Goal: Information Seeking & Learning: Find specific fact

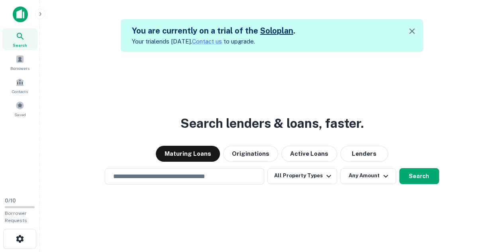
click at [123, 91] on div "Search lenders & loans, faster. Maturing Loans Originations Active Loans Lender…" at bounding box center [272, 178] width 452 height 252
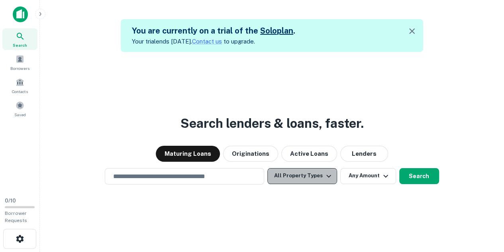
click at [321, 179] on button "All Property Types" at bounding box center [302, 176] width 69 height 16
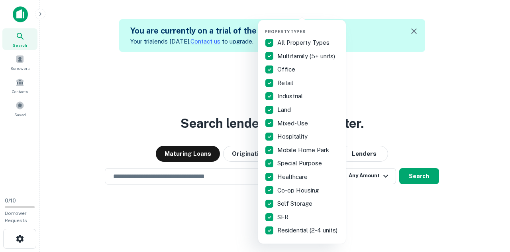
click at [289, 43] on p "All Property Types" at bounding box center [305, 43] width 54 height 10
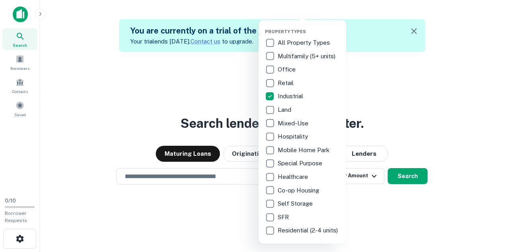
click at [438, 128] on div at bounding box center [255, 126] width 510 height 252
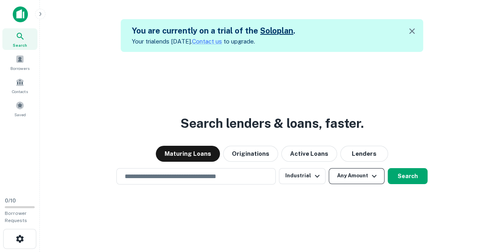
click at [341, 174] on button "Any Amount" at bounding box center [357, 176] width 56 height 16
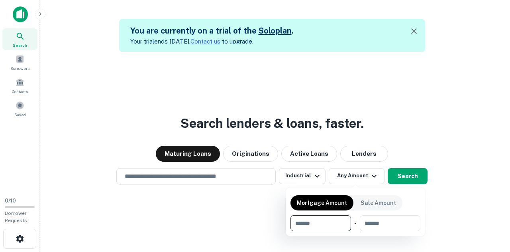
click at [428, 98] on div at bounding box center [255, 126] width 510 height 252
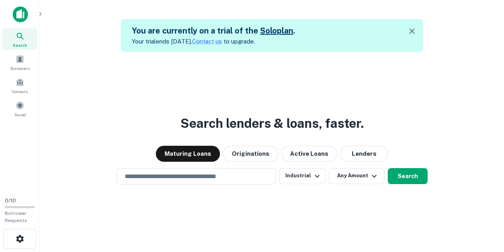
scroll to position [13, 0]
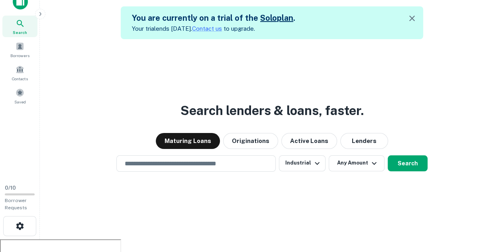
click at [274, 17] on link "Solo plan" at bounding box center [276, 18] width 33 height 10
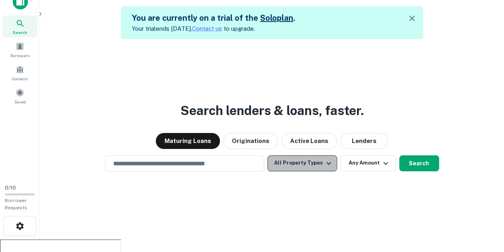
click at [324, 166] on icon "button" at bounding box center [329, 163] width 10 height 10
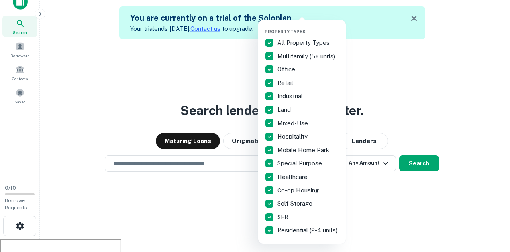
click at [291, 32] on span "Property Types" at bounding box center [285, 31] width 41 height 5
click at [294, 36] on div "All Property Types" at bounding box center [302, 43] width 75 height 14
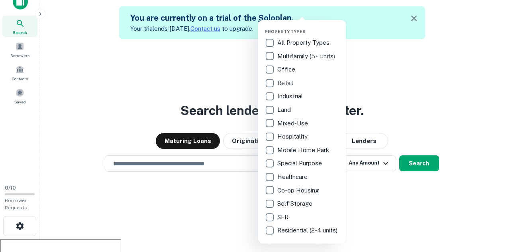
click at [289, 95] on p "Industrial" at bounding box center [291, 96] width 27 height 10
click at [420, 185] on div at bounding box center [255, 126] width 510 height 252
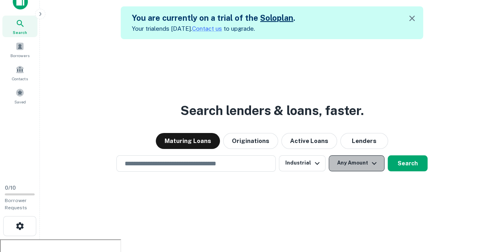
click at [367, 166] on button "Any Amount" at bounding box center [357, 163] width 56 height 16
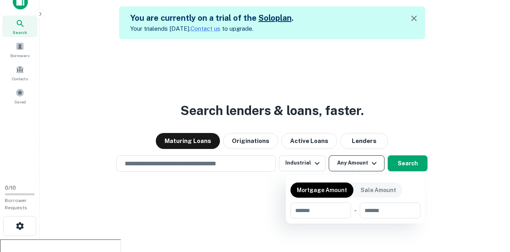
click at [367, 166] on div at bounding box center [255, 126] width 510 height 252
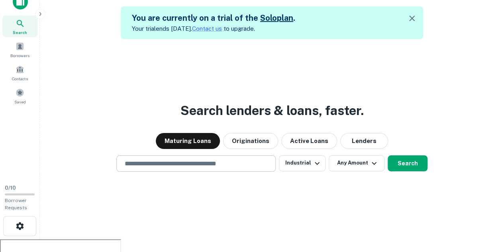
click at [193, 155] on div "​" at bounding box center [196, 163] width 160 height 16
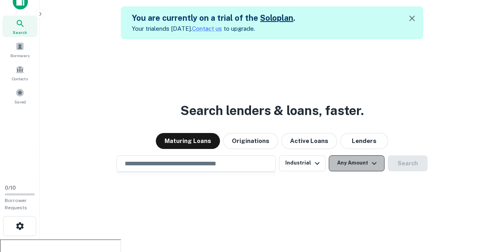
click at [338, 160] on button "Any Amount" at bounding box center [357, 163] width 56 height 16
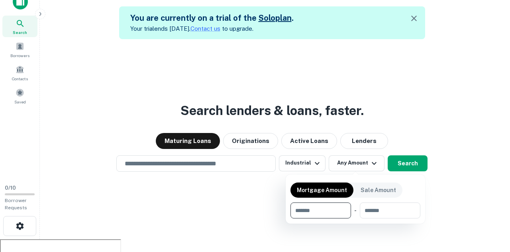
click at [212, 201] on div at bounding box center [255, 126] width 510 height 252
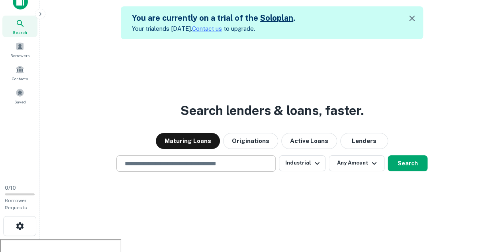
click at [213, 160] on input "text" at bounding box center [196, 163] width 152 height 9
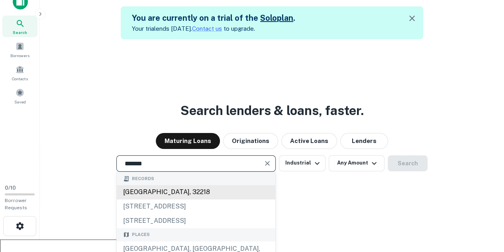
scroll to position [51, 0]
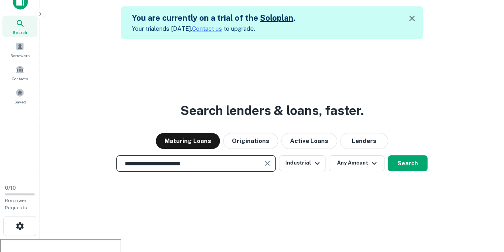
click at [246, 166] on input "**********" at bounding box center [190, 163] width 140 height 9
click at [181, 160] on input "**********" at bounding box center [190, 163] width 140 height 9
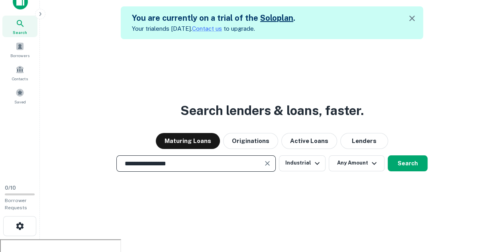
click at [213, 168] on div "**********" at bounding box center [196, 163] width 160 height 16
type input "*****"
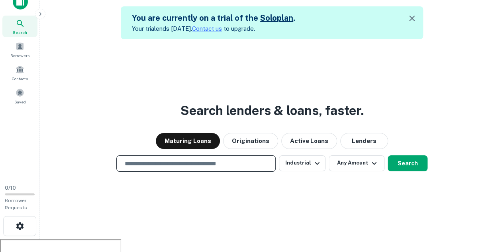
click at [136, 205] on div "Search lenders & loans, faster. Maturing Loans Originations Active Loans Lender…" at bounding box center [272, 165] width 452 height 252
click at [200, 154] on div "Search lenders & loans, faster. Maturing Loans Originations Active Loans Lender…" at bounding box center [272, 165] width 452 height 252
click at [201, 157] on div "​" at bounding box center [196, 163] width 160 height 16
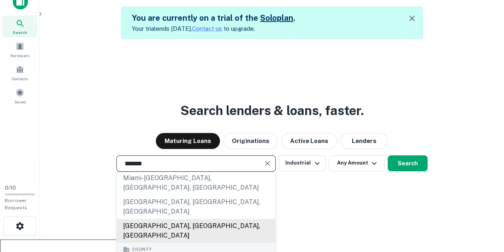
scroll to position [80, 0]
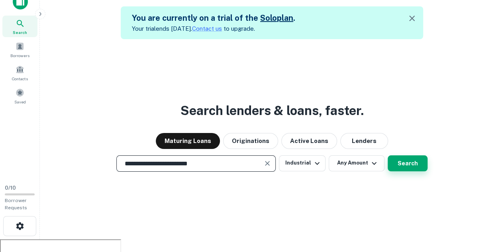
type input "**********"
click at [408, 168] on button "Search" at bounding box center [408, 163] width 40 height 16
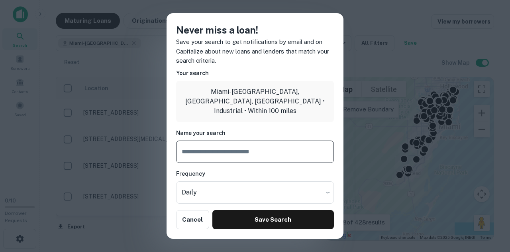
click at [357, 8] on div "Never miss a loan! Save your search to get notifications by email and on Capita…" at bounding box center [255, 126] width 510 height 252
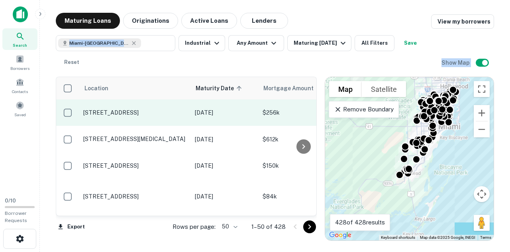
drag, startPoint x: 357, startPoint y: 8, endPoint x: 148, endPoint y: 104, distance: 230.4
click at [148, 104] on main "Maturing Loans Originations Active Loans Lenders View my borrowers [GEOGRAPHIC_…" at bounding box center [275, 126] width 471 height 252
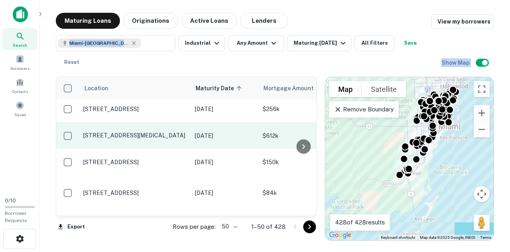
scroll to position [4, 0]
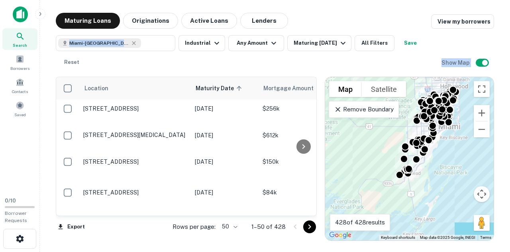
click at [171, 75] on div "Location Maturity Date sorted ascending Mortgage Amount Borrower Name Lender Pu…" at bounding box center [275, 155] width 439 height 170
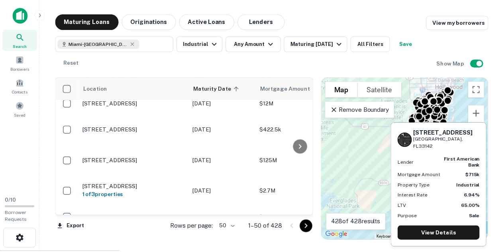
scroll to position [1277, 0]
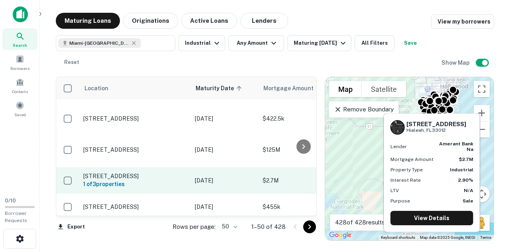
click at [136, 172] on p "[STREET_ADDRESS]" at bounding box center [135, 175] width 104 height 7
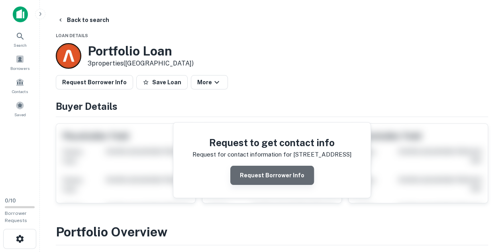
click at [290, 174] on button "Request Borrower Info" at bounding box center [273, 174] width 84 height 19
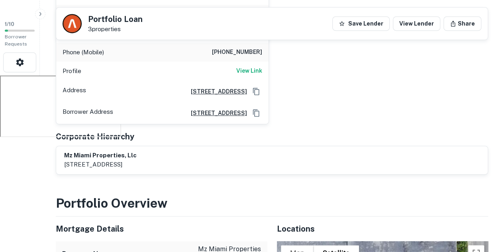
scroll to position [177, 0]
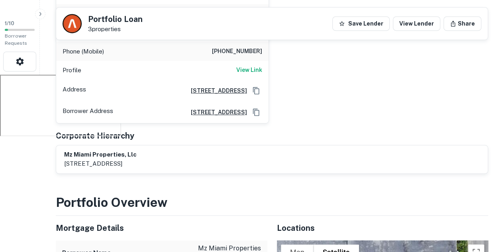
click at [345, 100] on div "disney ferras Full Name disney ferras Company mz parts [GEOGRAPHIC_DATA] inc Ph…" at bounding box center [268, 41] width 439 height 164
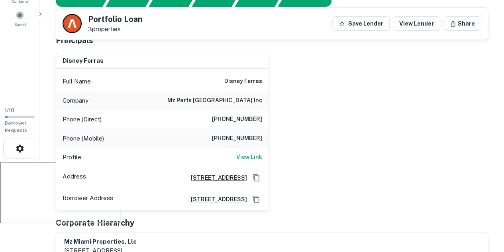
scroll to position [0, 0]
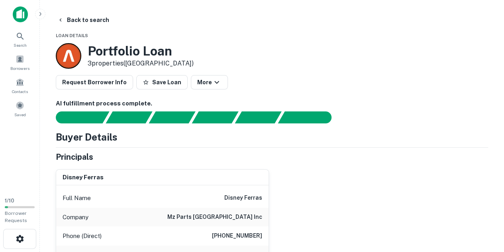
click at [334, 64] on div "Portfolio Loan 3 properties ([GEOGRAPHIC_DATA])" at bounding box center [272, 56] width 433 height 26
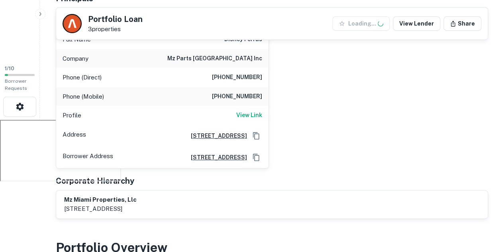
scroll to position [131, 0]
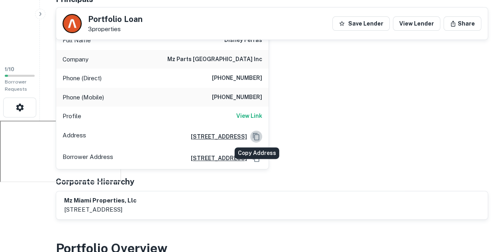
click at [256, 134] on icon "Copy Address" at bounding box center [256, 136] width 8 height 8
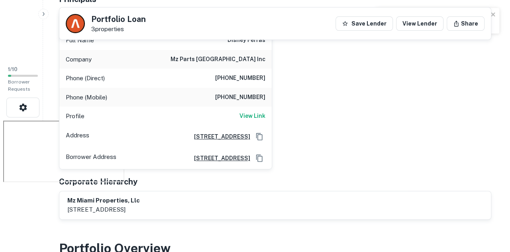
scroll to position [0, 0]
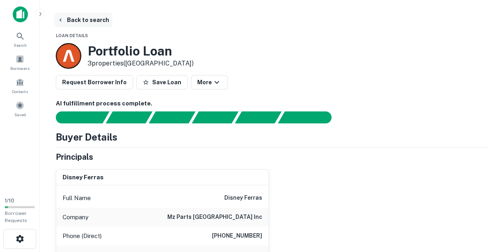
click at [71, 19] on button "Back to search" at bounding box center [83, 20] width 58 height 14
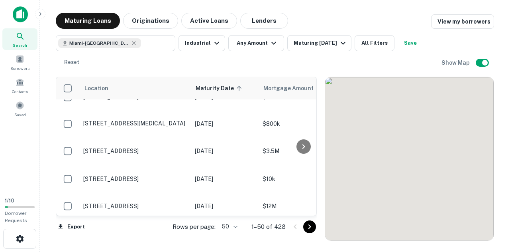
scroll to position [1277, 0]
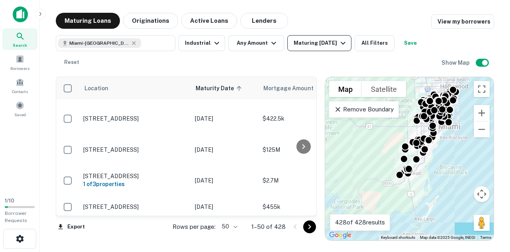
click at [301, 46] on div "Maturing [DATE]" at bounding box center [321, 43] width 54 height 10
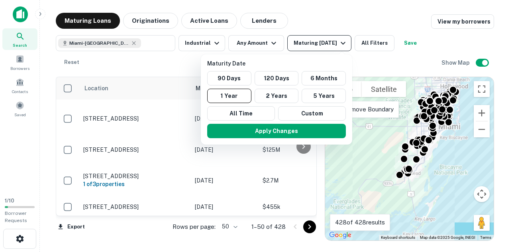
click at [301, 46] on div at bounding box center [255, 126] width 510 height 252
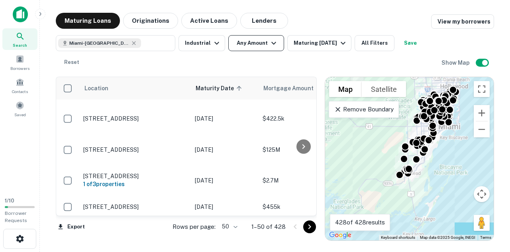
click at [255, 41] on button "Any Amount" at bounding box center [257, 43] width 56 height 16
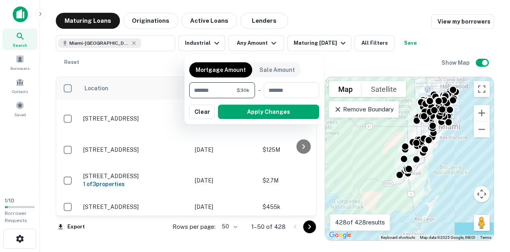
type input "******"
type input "*******"
click at [250, 107] on button "Apply Changes" at bounding box center [268, 111] width 101 height 14
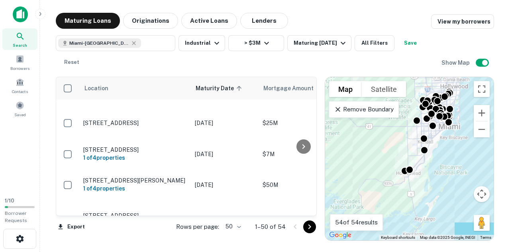
click at [149, 54] on div "Miami-[GEOGRAPHIC_DATA], [GEOGRAPHIC_DATA], [GEOGRAPHIC_DATA] ​ Industrial > $3…" at bounding box center [249, 52] width 386 height 35
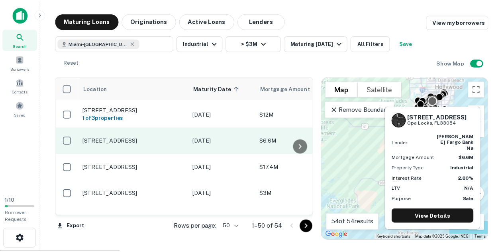
scroll to position [336, 0]
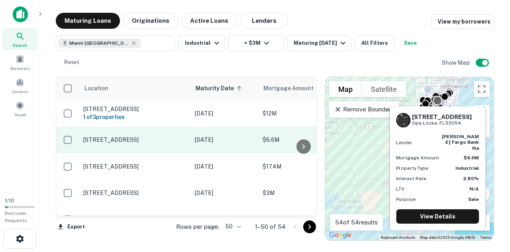
click at [137, 142] on p "[STREET_ADDRESS]" at bounding box center [135, 139] width 104 height 7
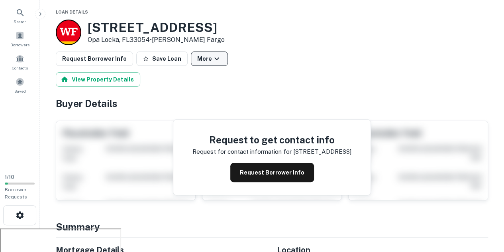
scroll to position [26, 0]
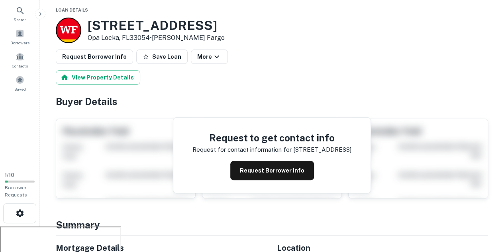
click at [254, 159] on div "Request to get contact info Request for contact information for [STREET_ADDRESS…" at bounding box center [271, 155] width 197 height 75
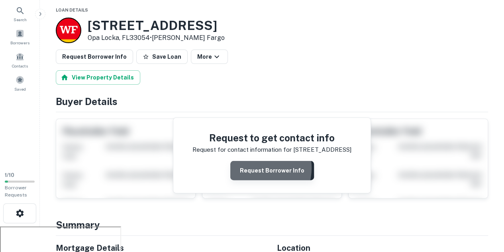
click at [257, 167] on button "Request Borrower Info" at bounding box center [273, 170] width 84 height 19
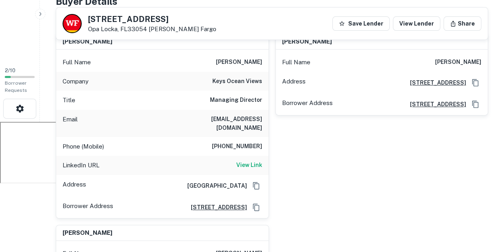
scroll to position [133, 0]
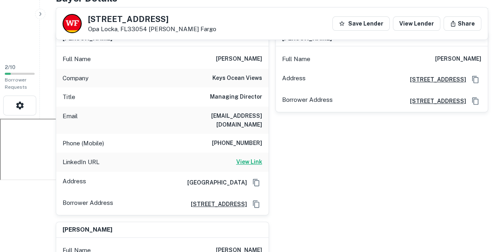
click at [243, 157] on h6 "View Link" at bounding box center [249, 161] width 26 height 9
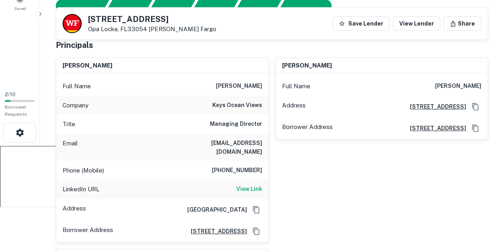
scroll to position [0, 0]
